Goal: Information Seeking & Learning: Learn about a topic

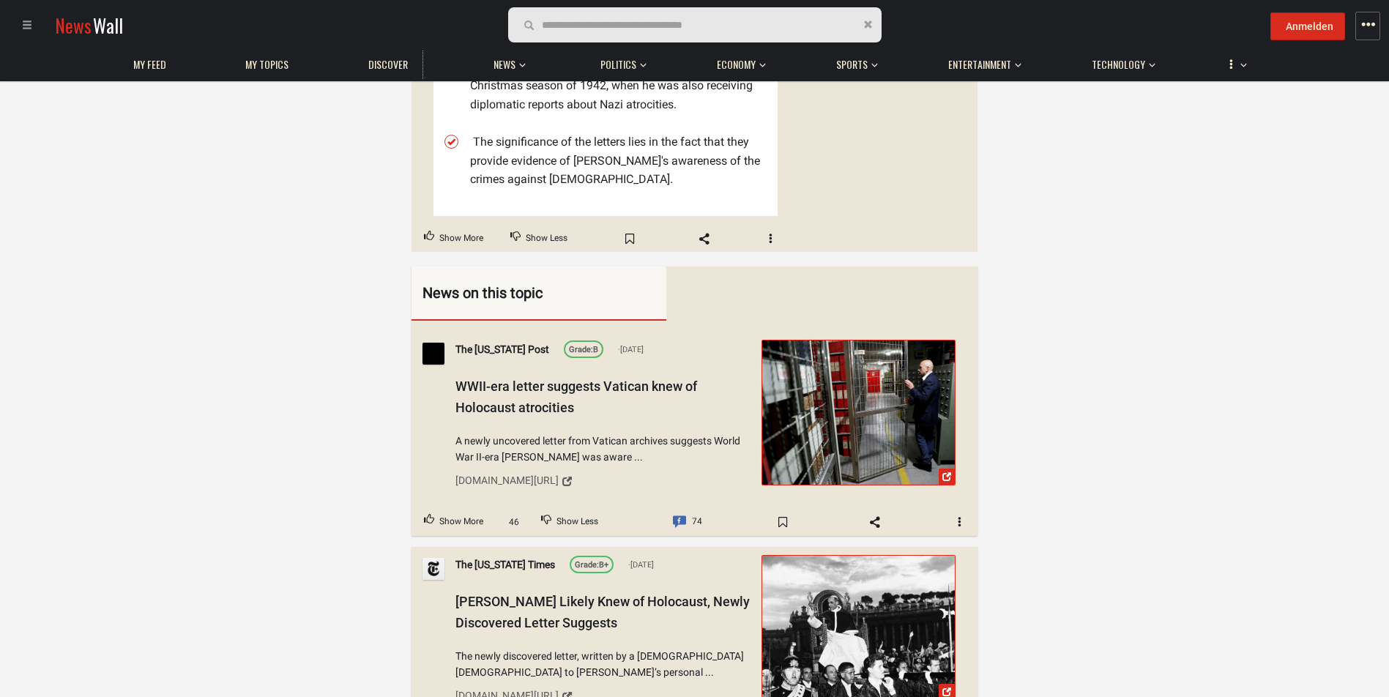
scroll to position [659, 0]
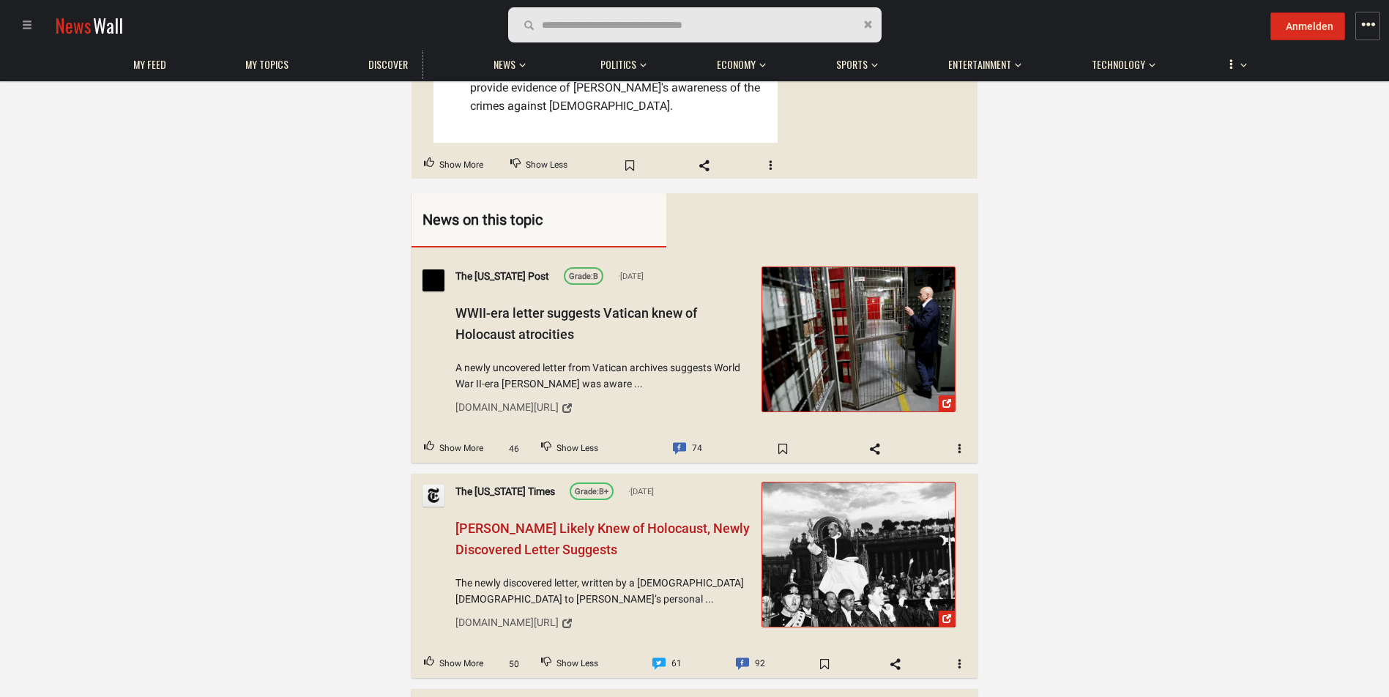
click at [506, 521] on span "[PERSON_NAME] Likely Knew of Holocaust, Newly Discovered Letter Suggests" at bounding box center [602, 539] width 294 height 37
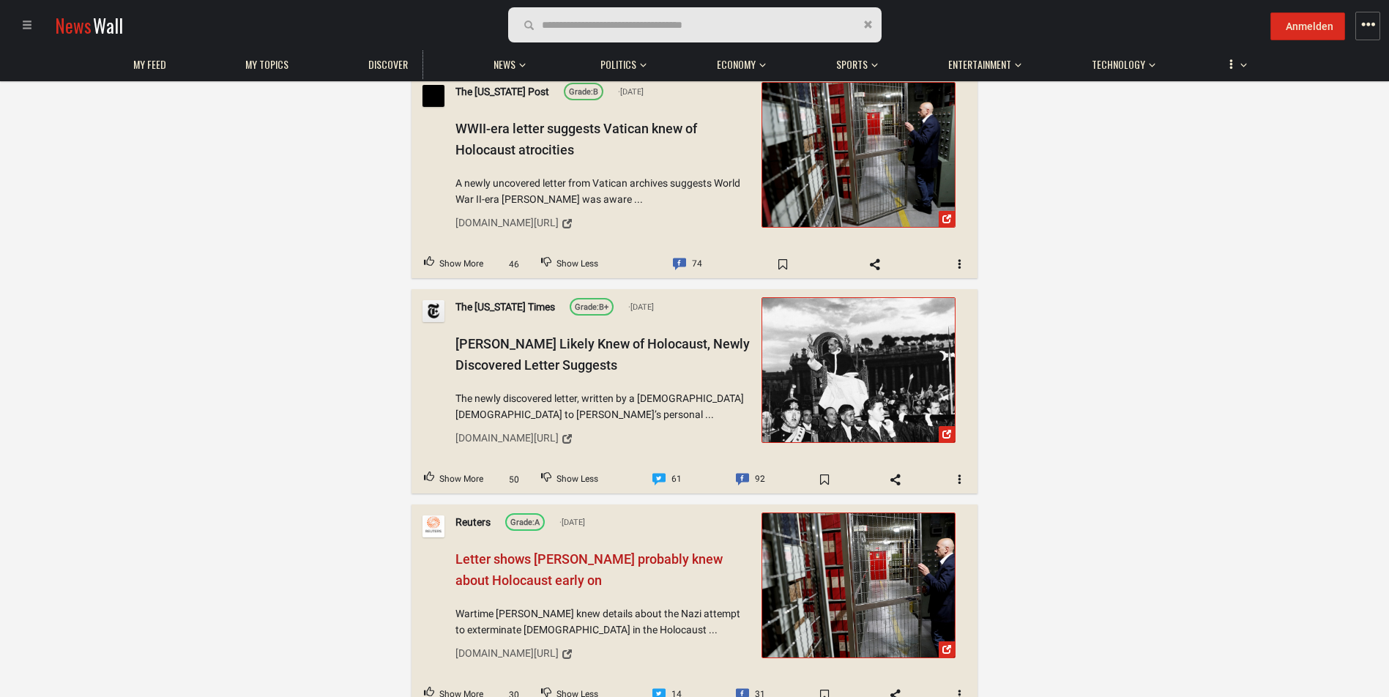
scroll to position [879, 0]
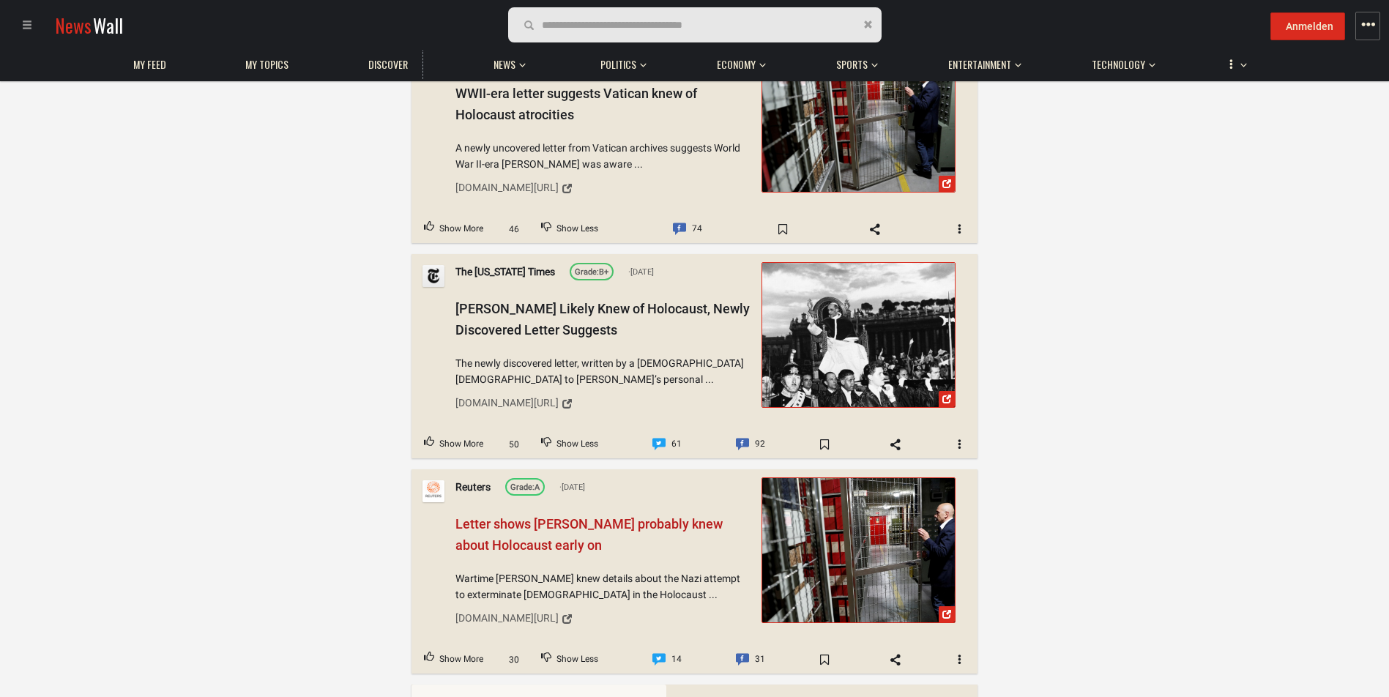
click at [473, 516] on span "Letter shows [PERSON_NAME] probably knew about Holocaust early on" at bounding box center [588, 534] width 267 height 37
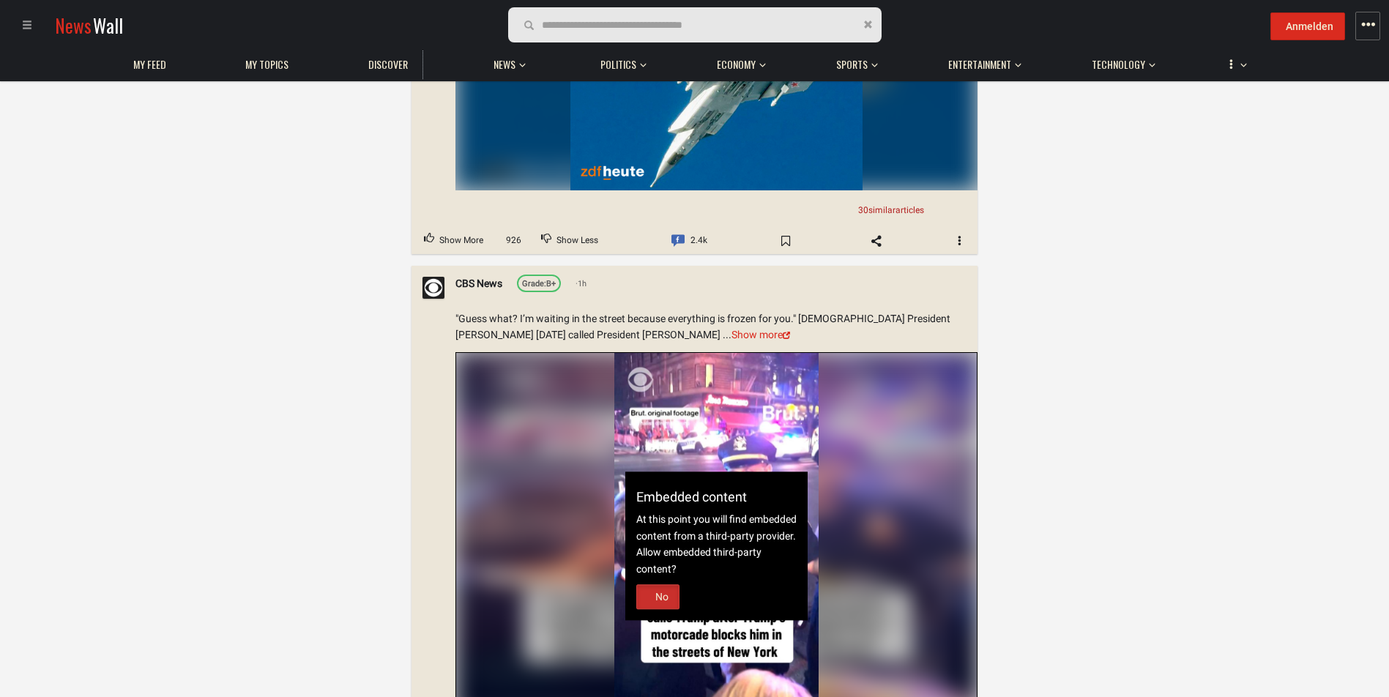
scroll to position [11424, 0]
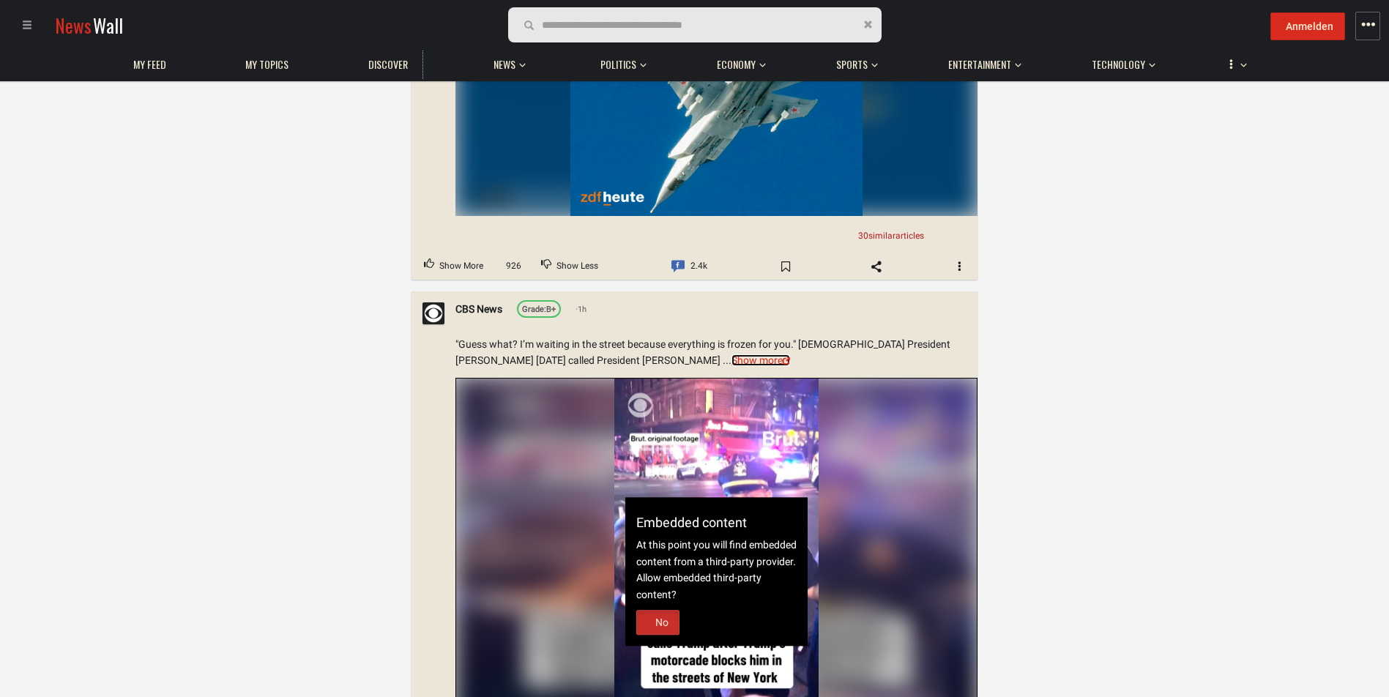
click at [732, 355] on link "Show more" at bounding box center [761, 361] width 59 height 12
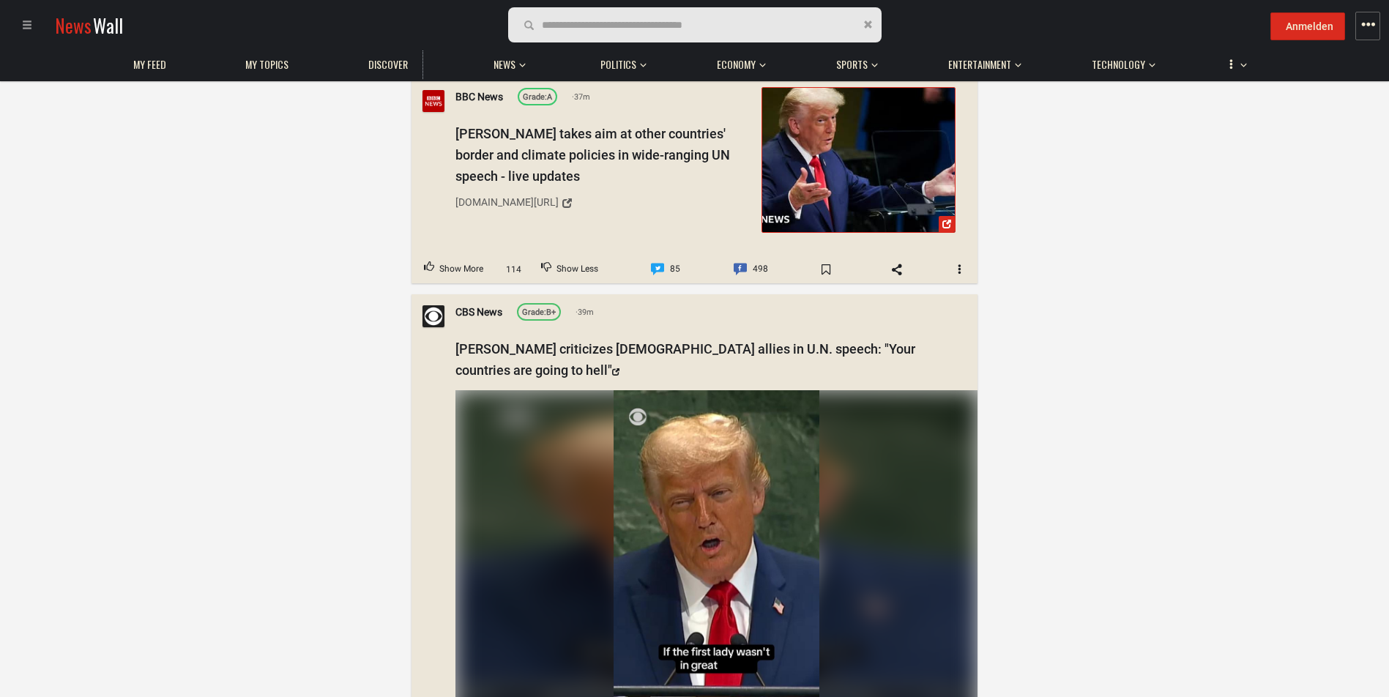
scroll to position [13035, 0]
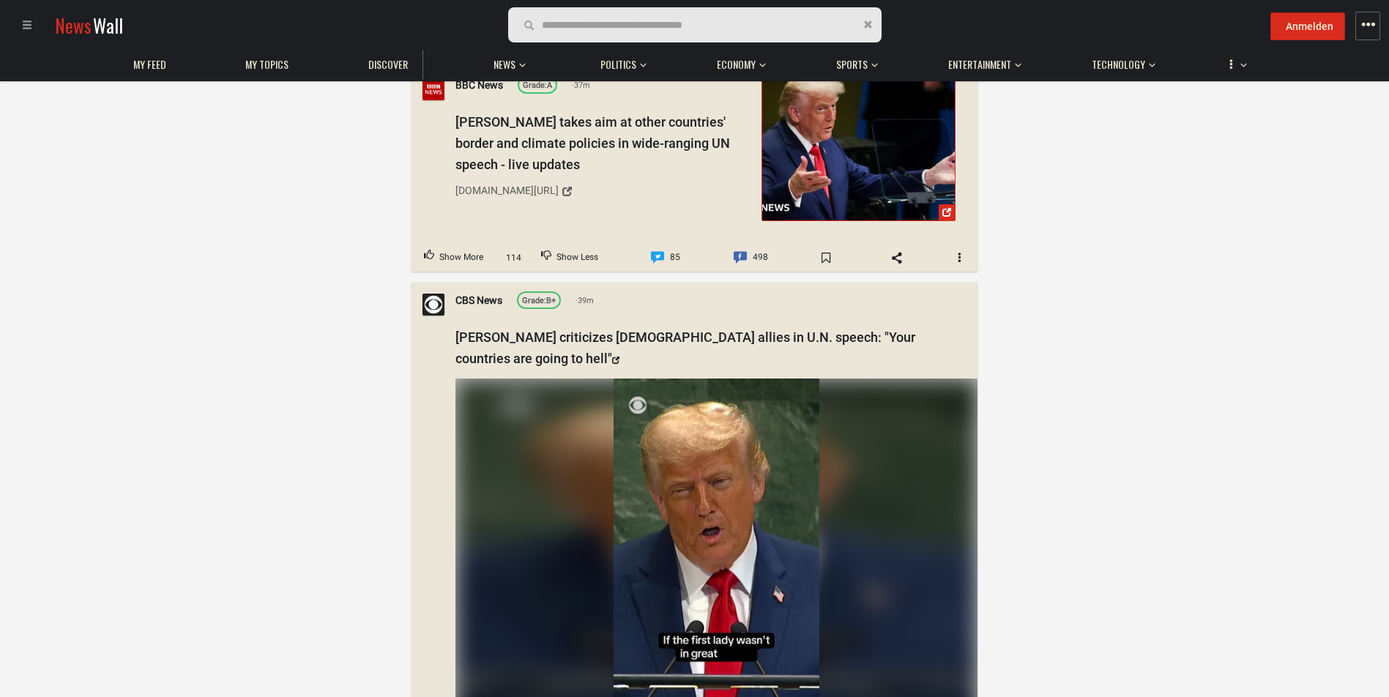
click at [639, 519] on video "Your browser does not support the video tag." at bounding box center [717, 561] width 206 height 365
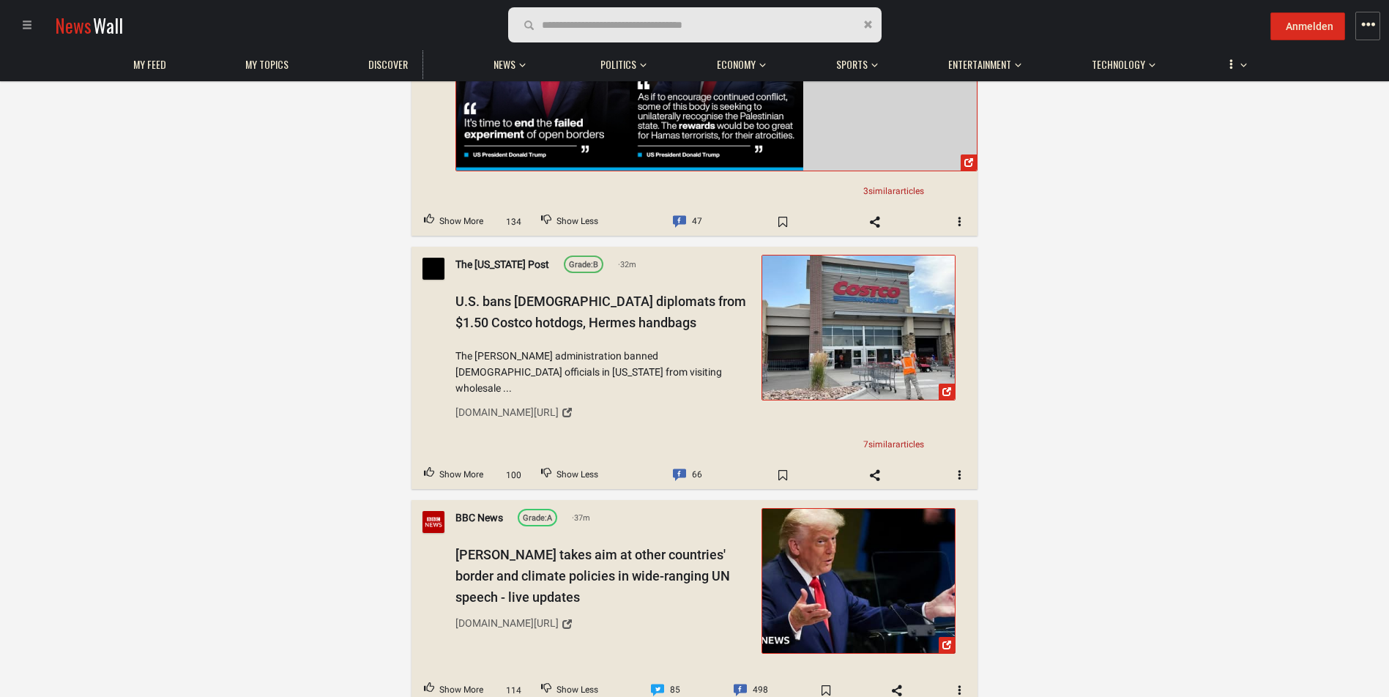
scroll to position [12595, 0]
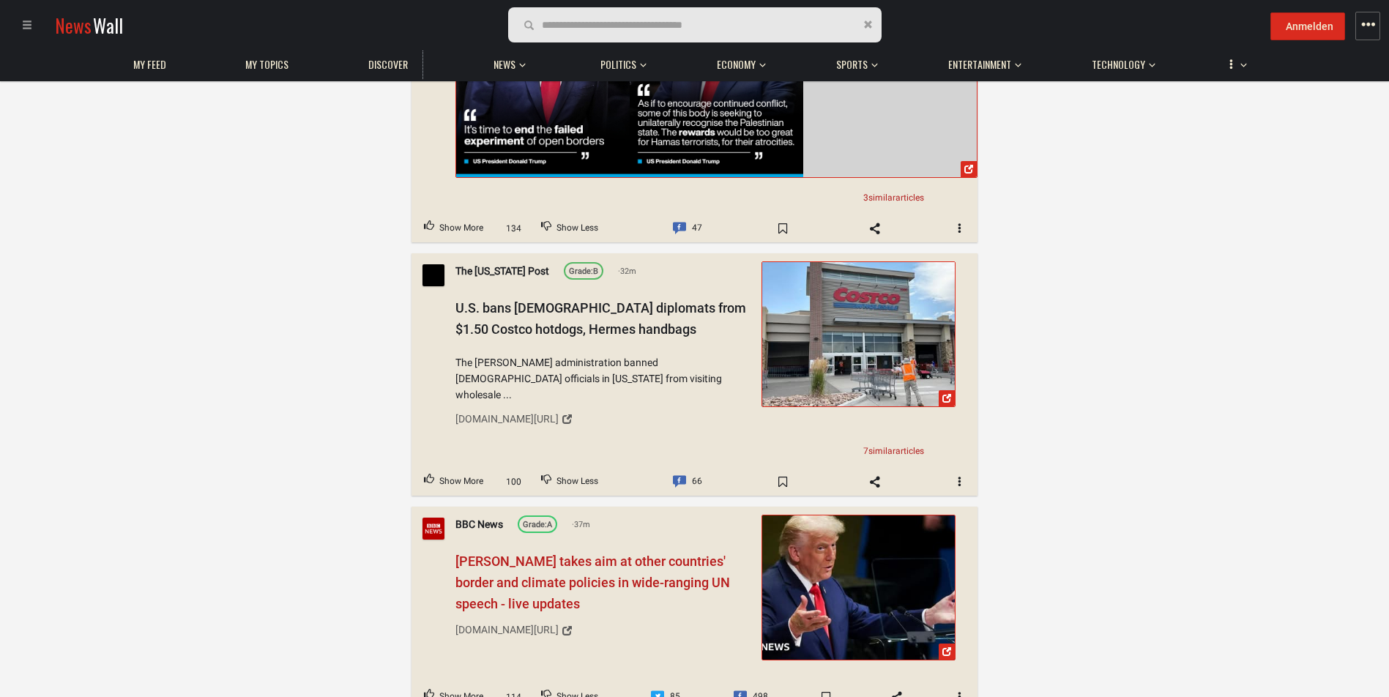
click at [584, 554] on span "[PERSON_NAME] takes aim at other countries' border and climate policies in wide…" at bounding box center [592, 583] width 275 height 58
